Goal: Task Accomplishment & Management: Manage account settings

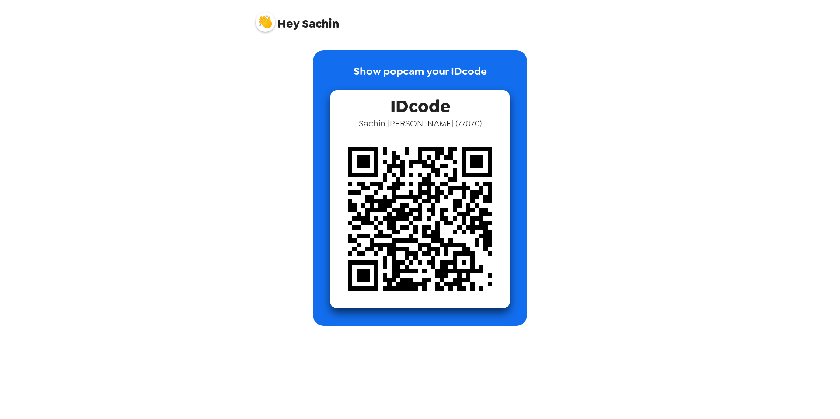
click at [260, 24] on img at bounding box center [265, 22] width 20 height 20
click at [265, 22] on div at bounding box center [420, 209] width 840 height 419
click at [265, 22] on img at bounding box center [265, 22] width 20 height 20
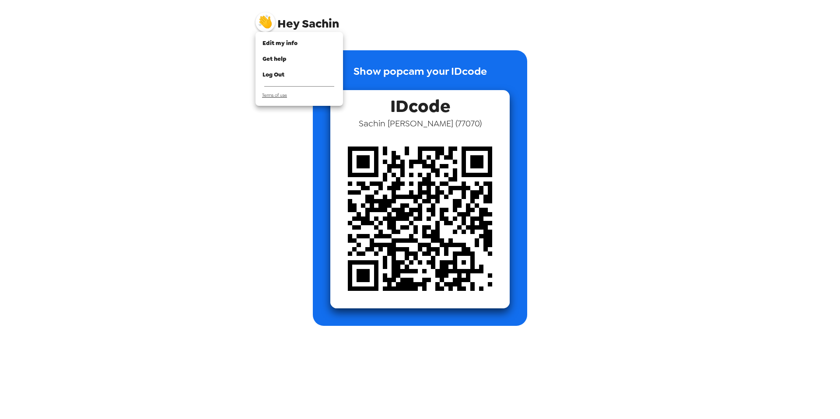
click at [271, 95] on span "Terms of use" at bounding box center [274, 95] width 25 height 6
click at [283, 59] on span "Get help" at bounding box center [274, 58] width 24 height 7
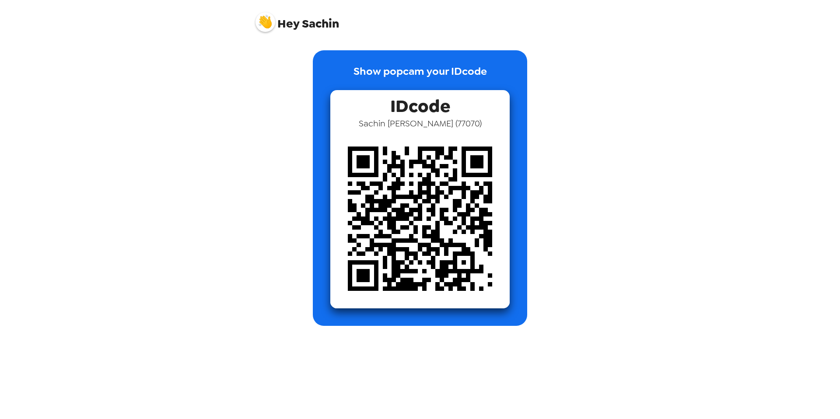
click at [269, 24] on img at bounding box center [265, 22] width 20 height 20
click at [456, 200] on div at bounding box center [420, 209] width 840 height 419
click at [442, 118] on span "Sachin Cheruku ( 77070 )" at bounding box center [420, 123] width 123 height 11
click at [438, 77] on p "Show popcam your IDcode" at bounding box center [419, 76] width 133 height 27
click at [304, 24] on span "Hey Sachin" at bounding box center [297, 19] width 84 height 22
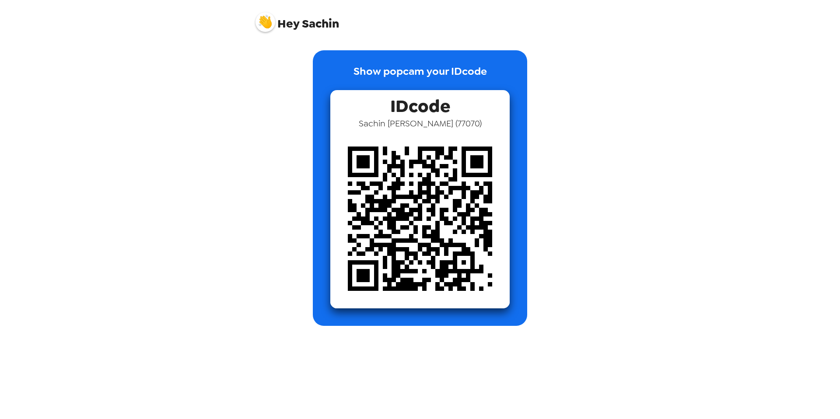
click at [270, 21] on img at bounding box center [265, 22] width 20 height 20
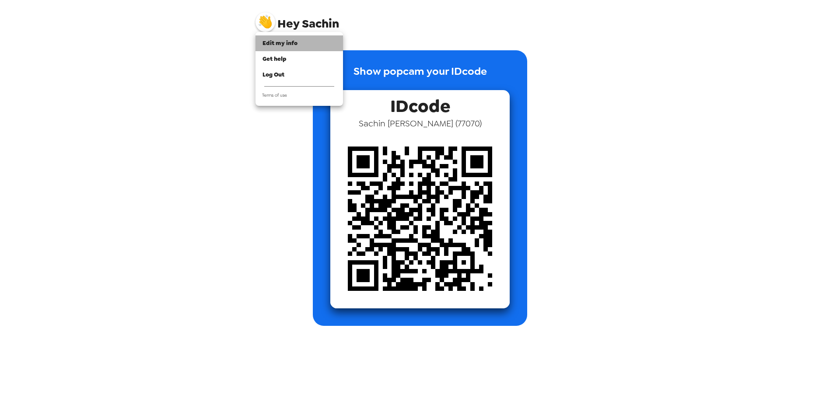
click at [276, 38] on li "Edit my info" at bounding box center [298, 43] width 87 height 16
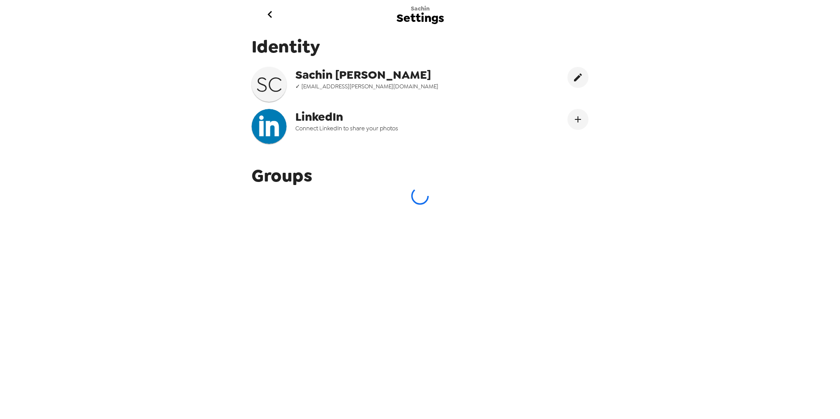
click at [269, 13] on icon "go back" at bounding box center [269, 14] width 4 height 7
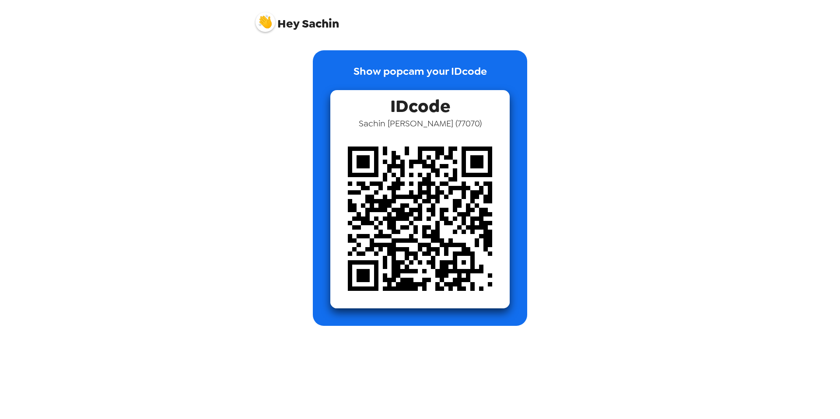
click at [274, 24] on img at bounding box center [265, 22] width 20 height 20
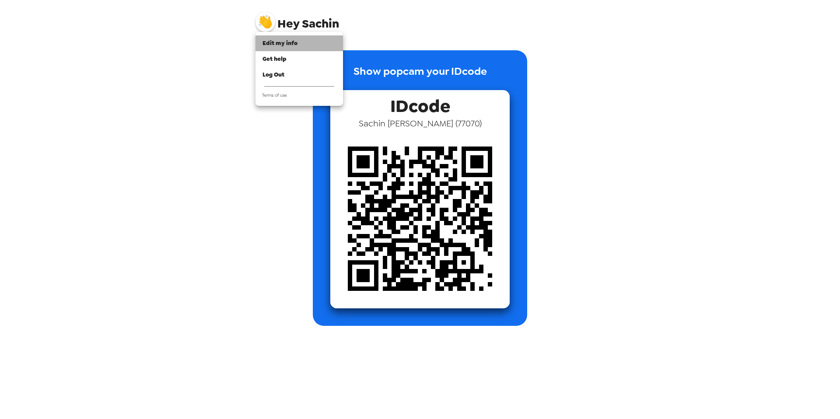
click at [284, 49] on li "Edit my info" at bounding box center [298, 43] width 87 height 16
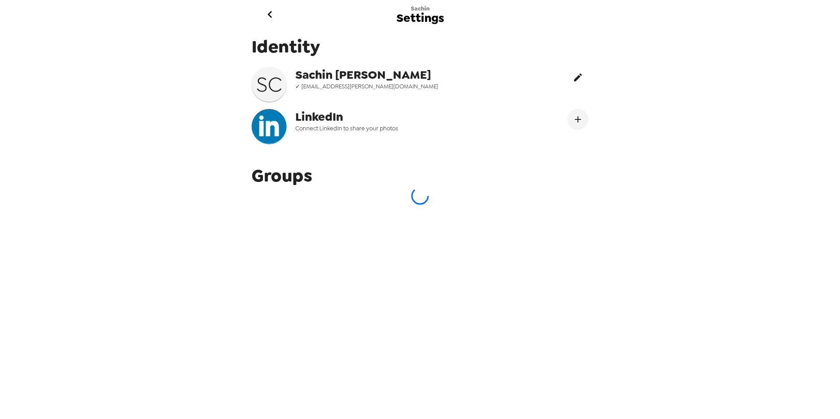
click at [574, 77] on icon "edit" at bounding box center [578, 77] width 8 height 8
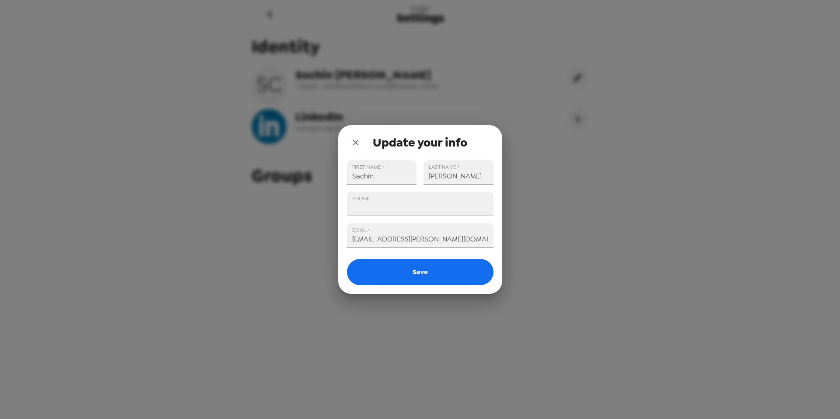
click at [356, 141] on icon "close" at bounding box center [355, 142] width 10 height 10
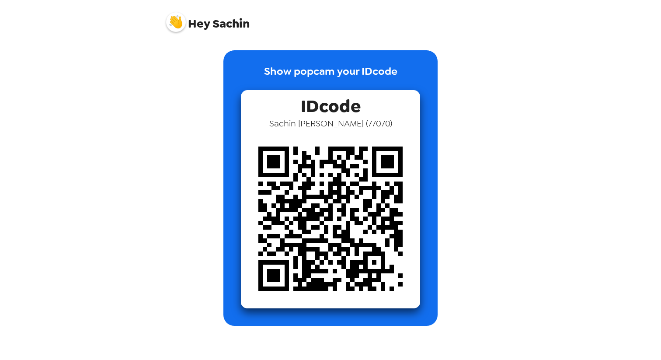
click at [185, 21] on img at bounding box center [176, 22] width 20 height 20
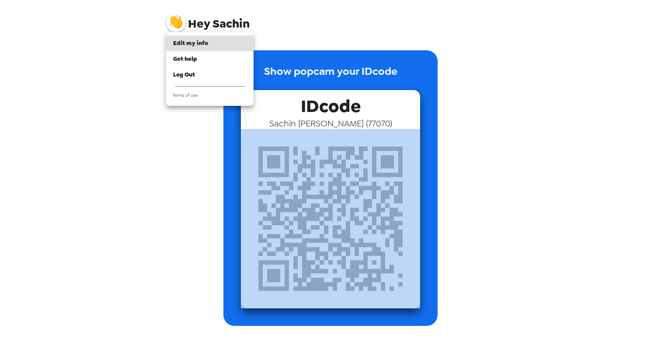
click at [185, 21] on div at bounding box center [330, 180] width 661 height 360
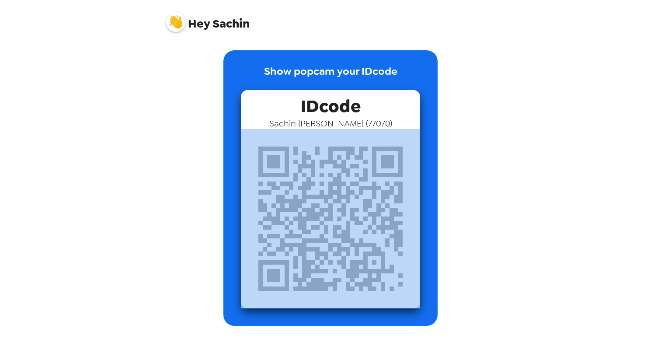
click at [185, 21] on img at bounding box center [176, 22] width 20 height 20
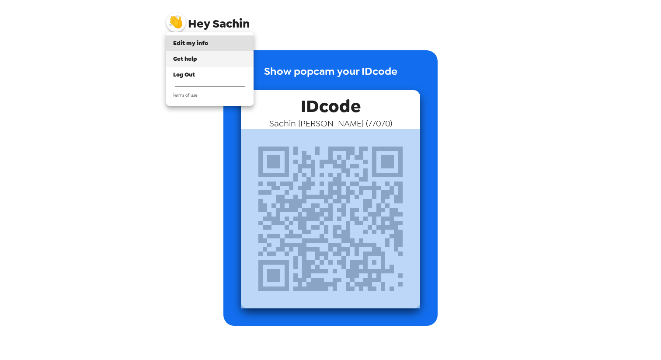
click at [183, 64] on li "Get help" at bounding box center [209, 59] width 87 height 16
click at [430, 8] on div at bounding box center [330, 180] width 661 height 360
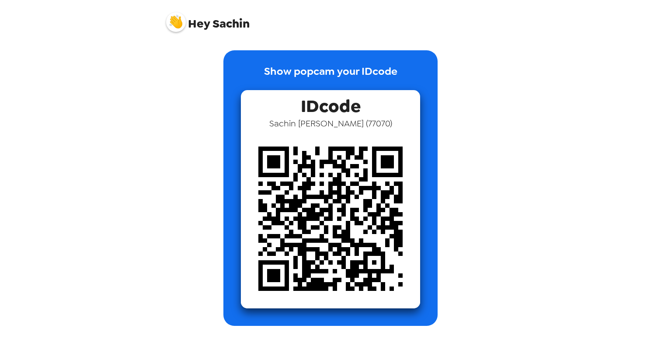
click at [178, 21] on img at bounding box center [176, 22] width 20 height 20
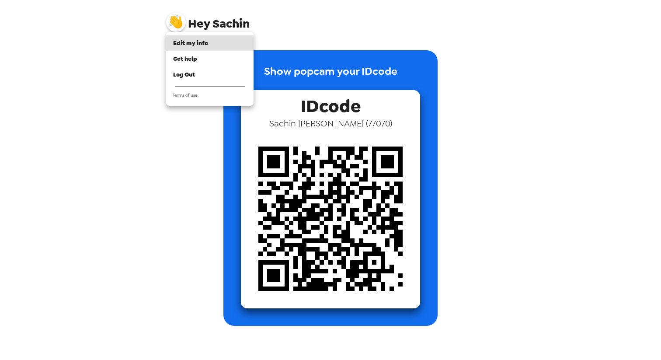
click at [346, 126] on div at bounding box center [330, 180] width 661 height 360
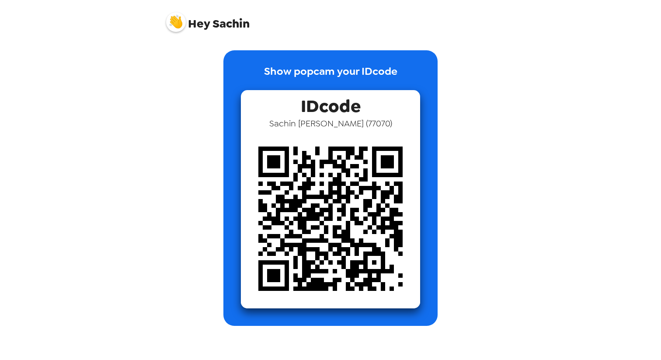
click at [346, 126] on span "Sachin Cheruku ( 77070 )" at bounding box center [330, 123] width 123 height 11
click at [350, 77] on p "Show popcam your IDcode" at bounding box center [330, 76] width 133 height 27
click at [351, 118] on span "Sachin Cheruku ( 77070 )" at bounding box center [330, 123] width 123 height 11
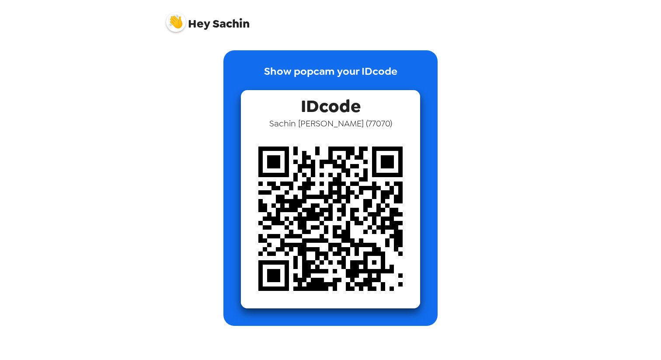
click at [351, 119] on span "Sachin Cheruku ( 77070 )" at bounding box center [330, 123] width 123 height 11
click at [162, 28] on div "Hey Sachin" at bounding box center [331, 18] width 350 height 37
click at [180, 24] on img at bounding box center [176, 22] width 20 height 20
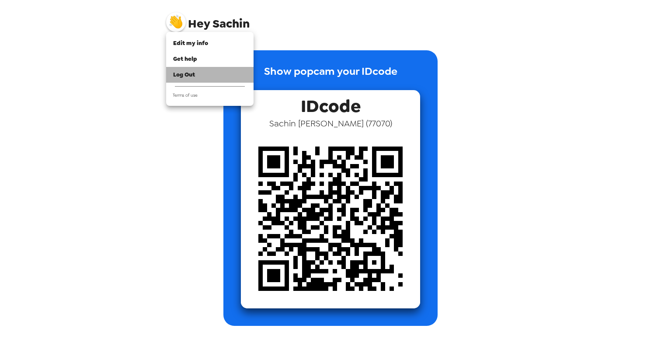
click at [188, 77] on span "Log Out" at bounding box center [184, 74] width 22 height 7
